Goal: Find specific page/section

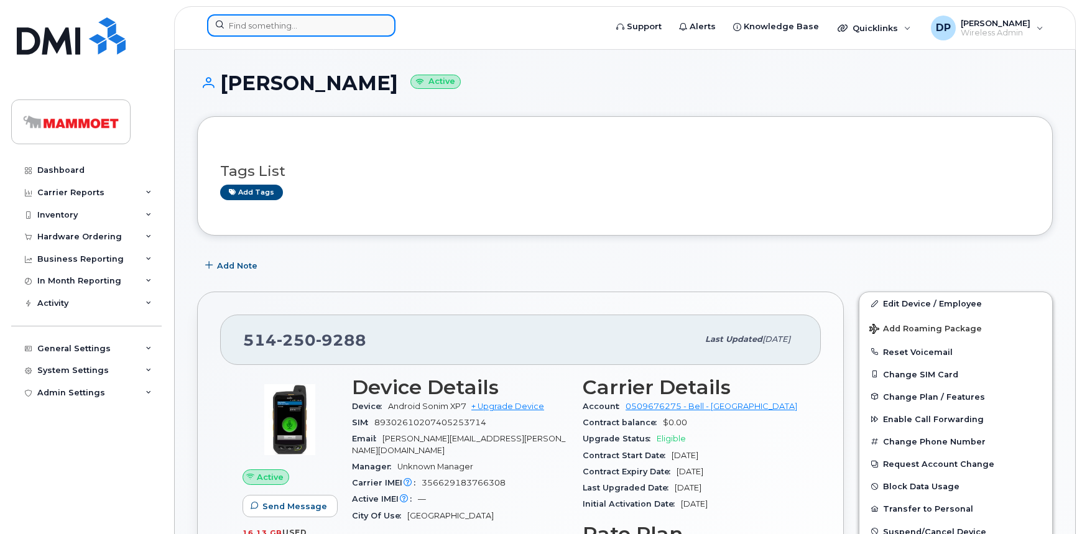
click at [264, 30] on input at bounding box center [301, 25] width 189 height 22
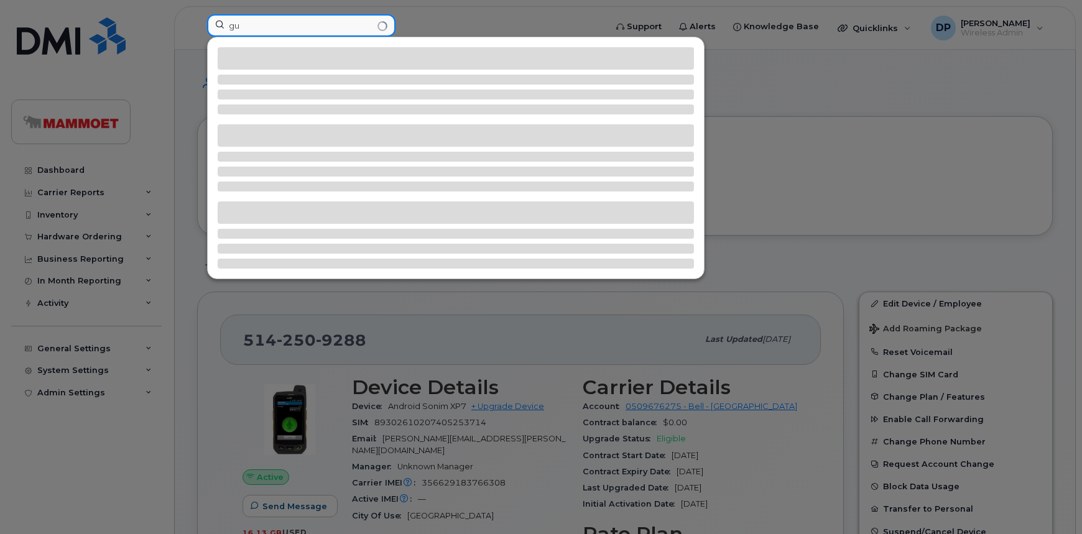
type input "g"
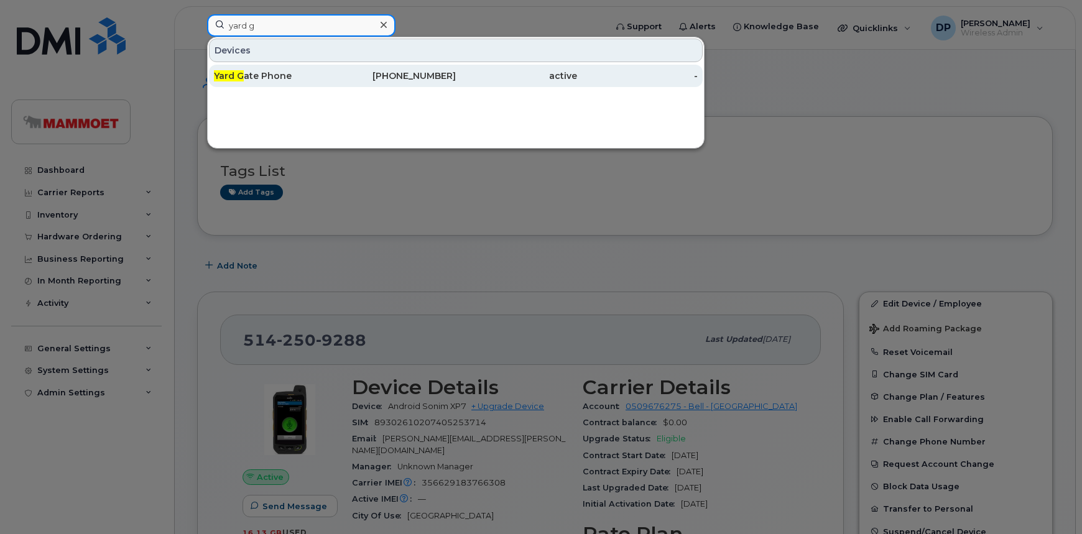
type input "yard g"
click at [258, 81] on div "Yard G ate Phone" at bounding box center [274, 76] width 121 height 12
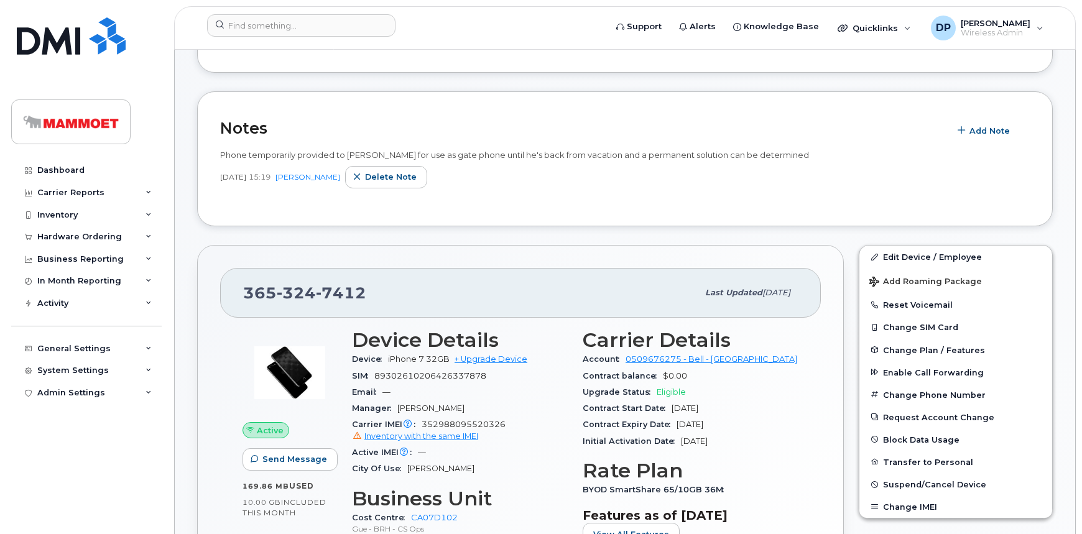
scroll to position [169, 0]
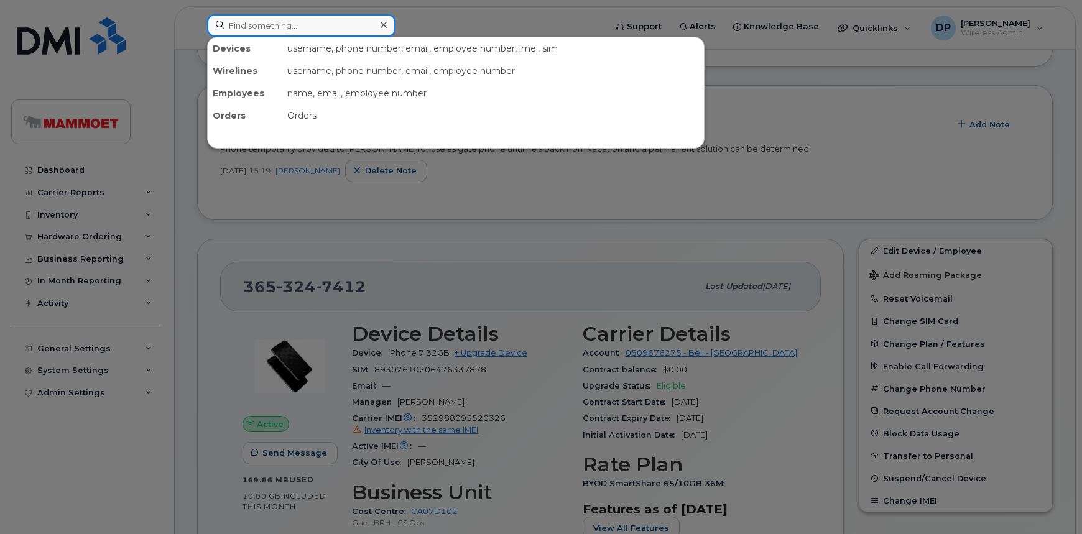
click at [310, 24] on input at bounding box center [301, 25] width 189 height 22
type input "016185000169228"
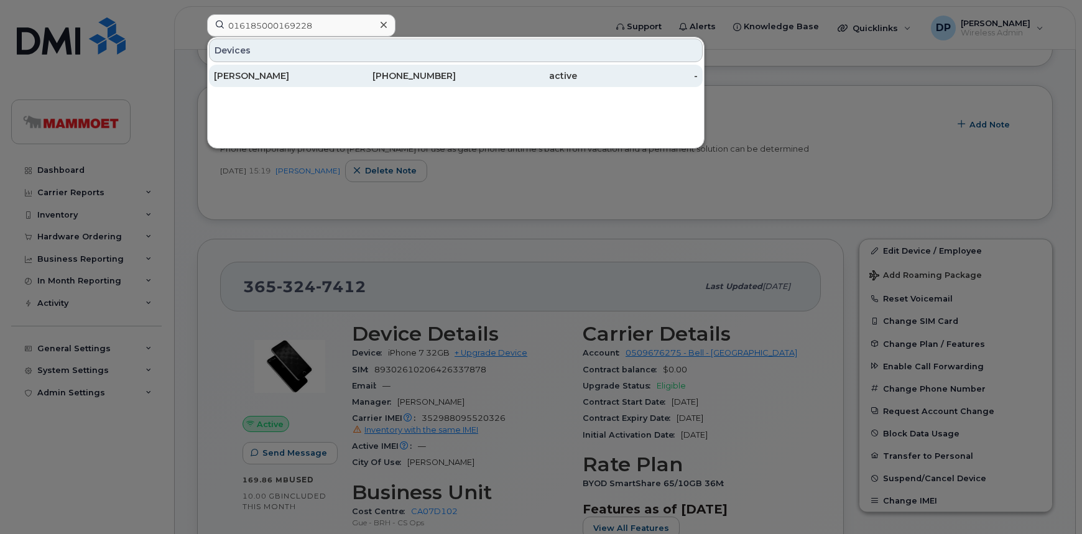
click at [272, 81] on div "[PERSON_NAME]" at bounding box center [274, 76] width 121 height 12
